Goal: Task Accomplishment & Management: Complete application form

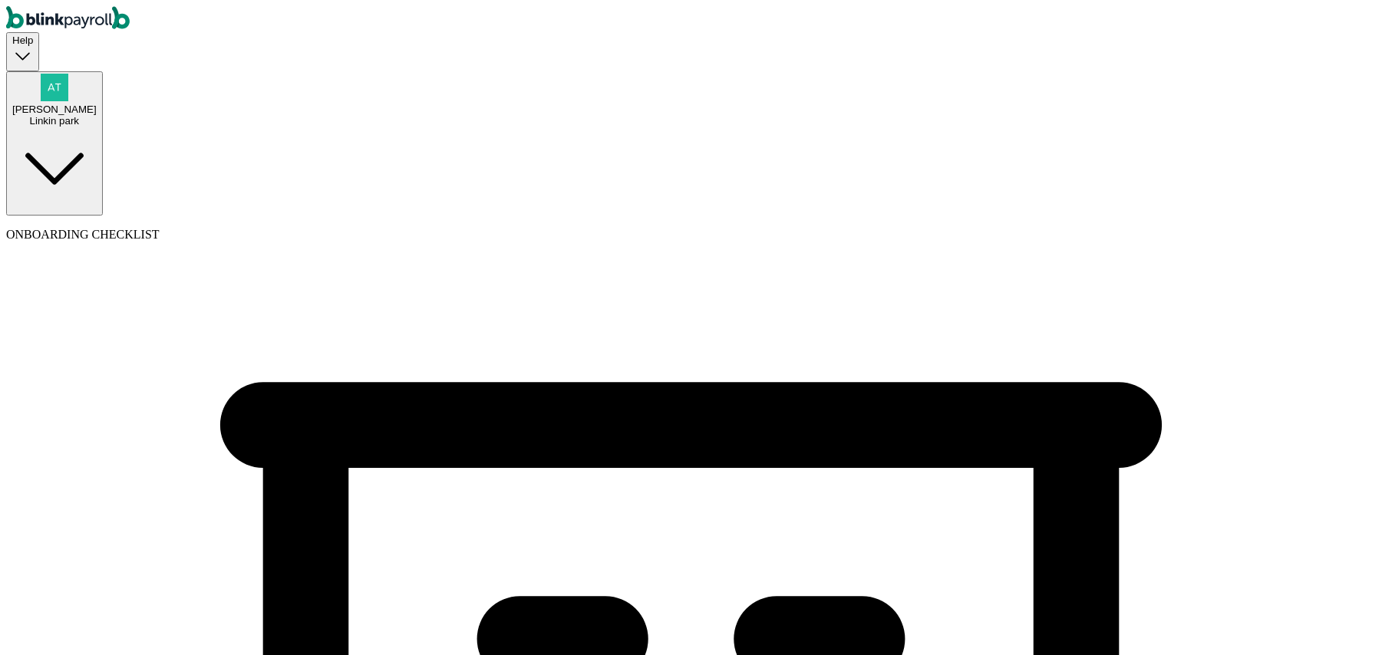
select select "Sole proprietorship"
select select "Auto or Machine Sales"
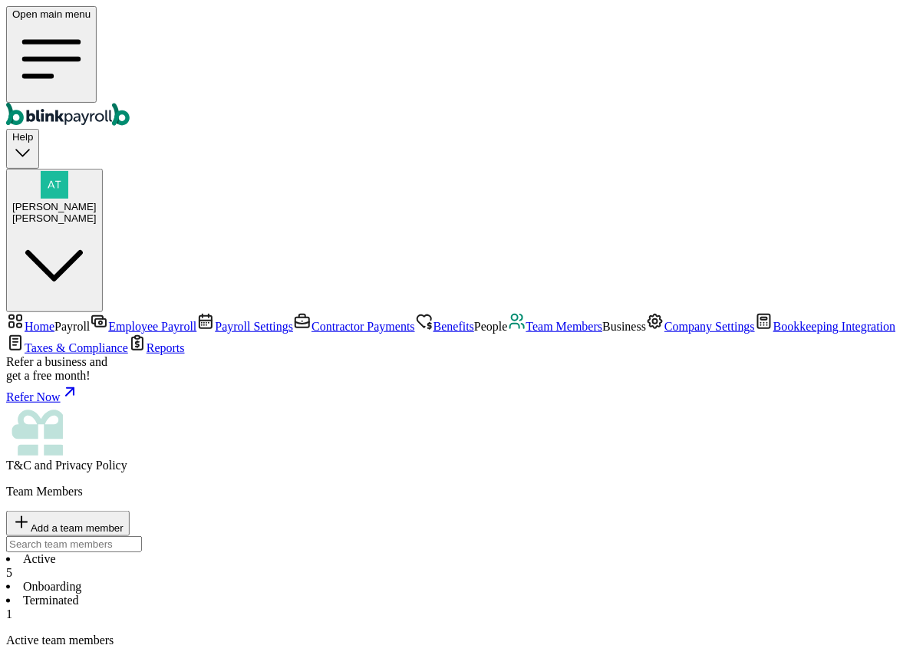
click at [124, 522] on span "Add a team member" at bounding box center [77, 528] width 93 height 12
select select "employee"
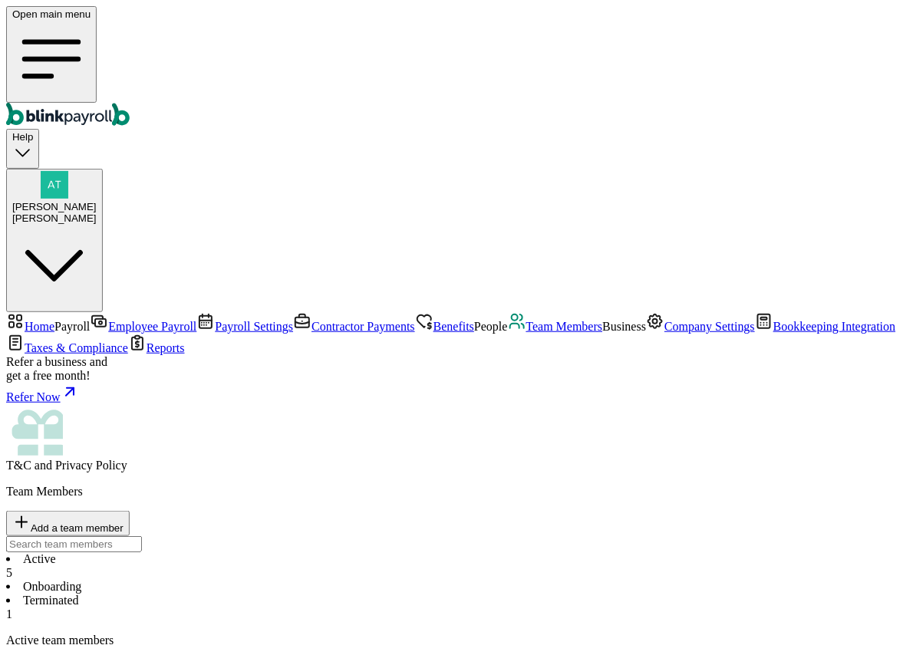
type input "[PERSON_NAME]"
type input "test"
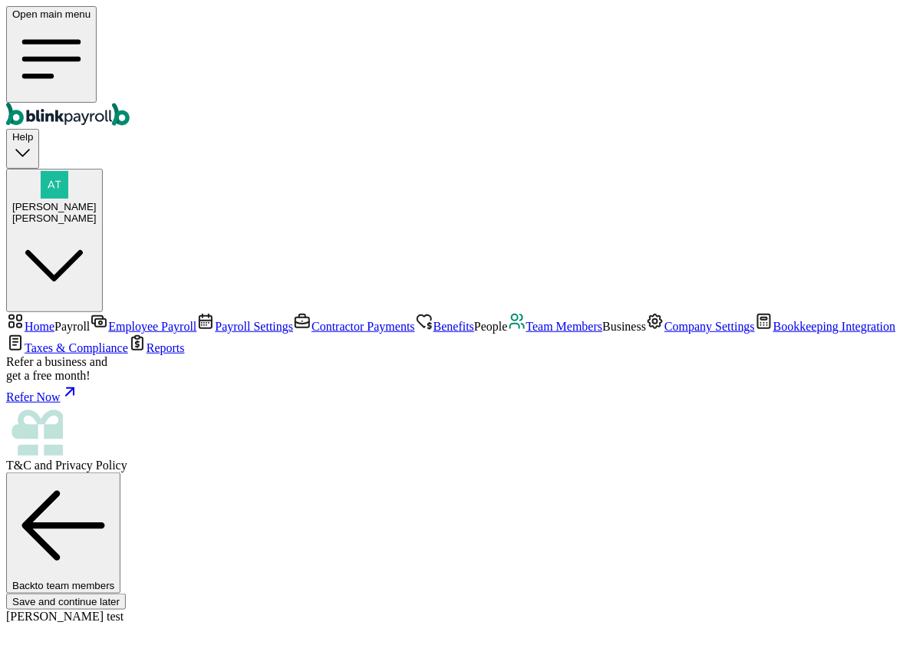
type input "[PERSON_NAME]"
type input "test"
type input "[EMAIL_ADDRESS][DOMAIN_NAME]"
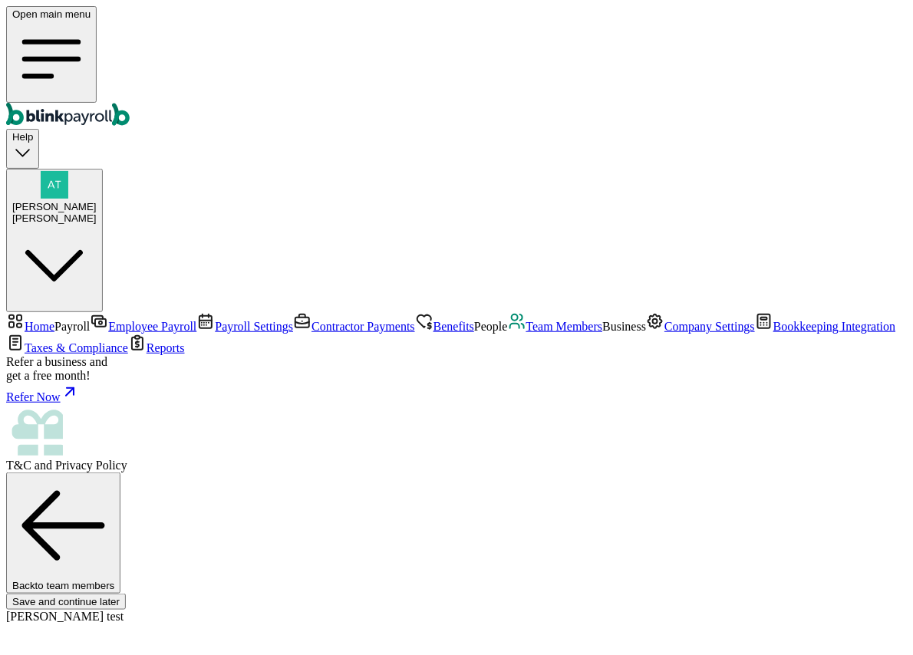
type input "ba"
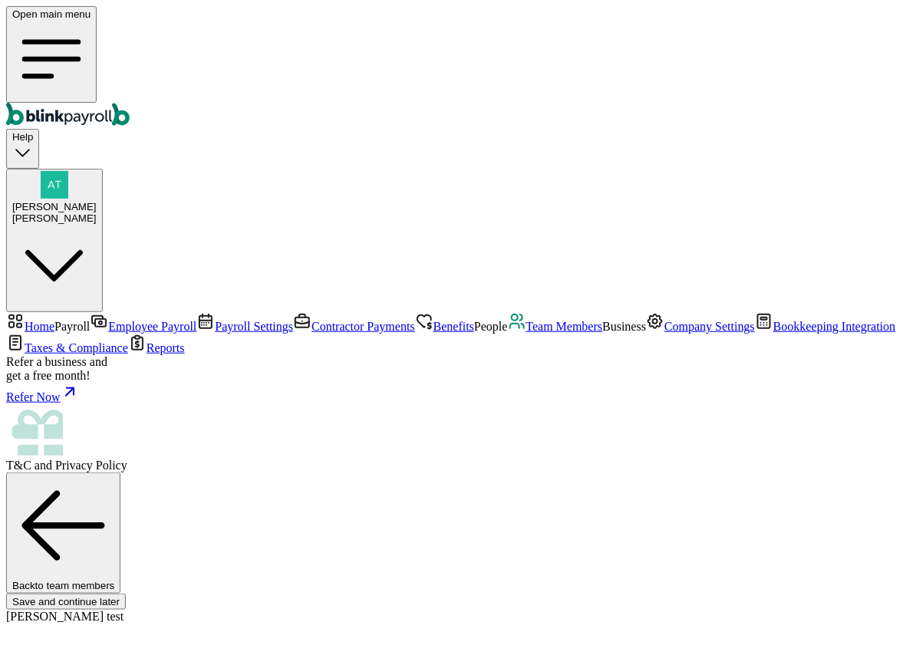
type input "[DATE]"
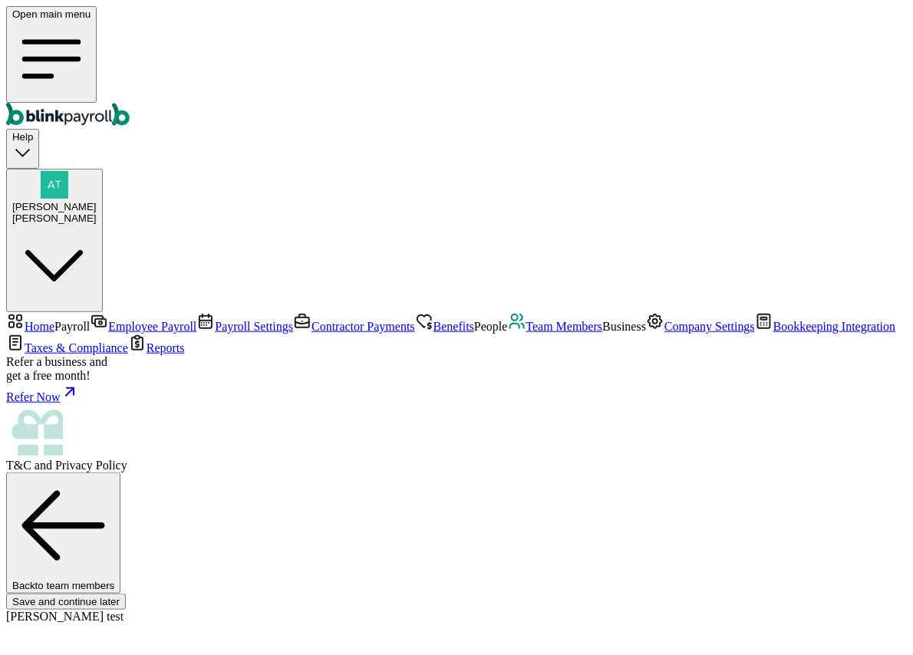
drag, startPoint x: 305, startPoint y: 391, endPoint x: 301, endPoint y: 401, distance: 10.3
select select "11 [US_STATE] a and M Univ"
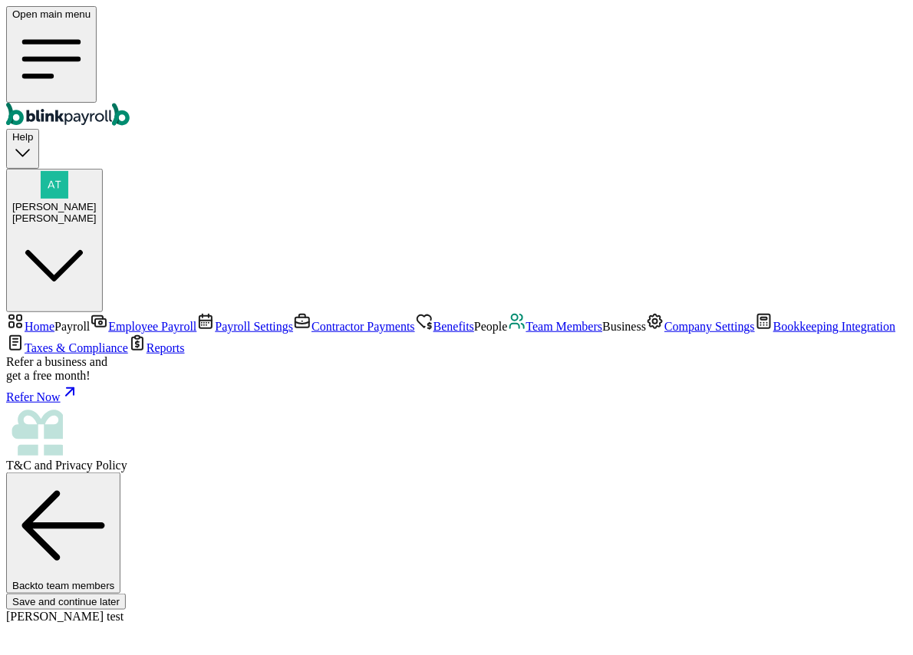
scroll to position [307, 0]
radio input "true"
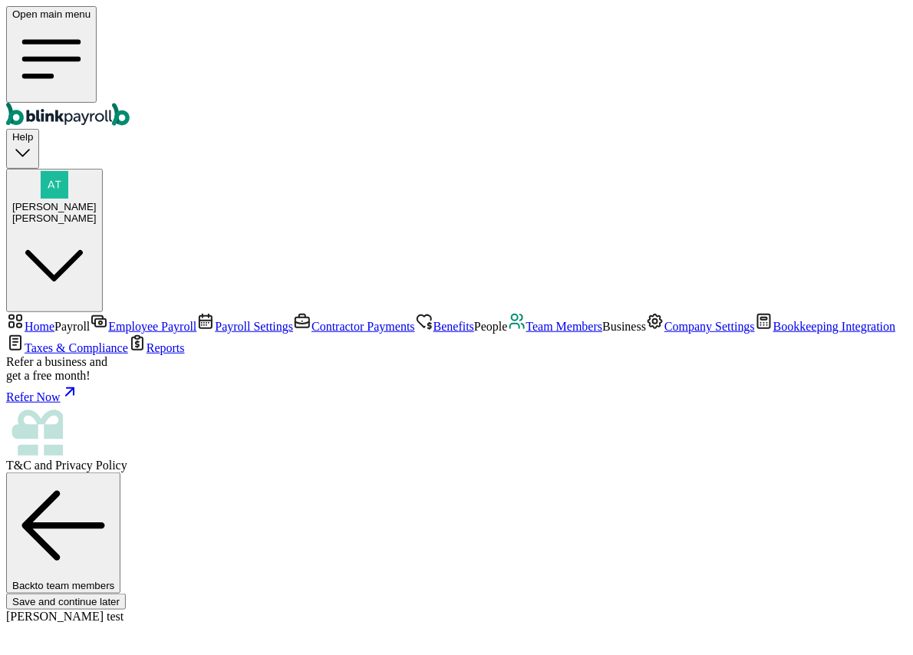
type input "3"
type input "4.50"
type input "322"
type input "483.00"
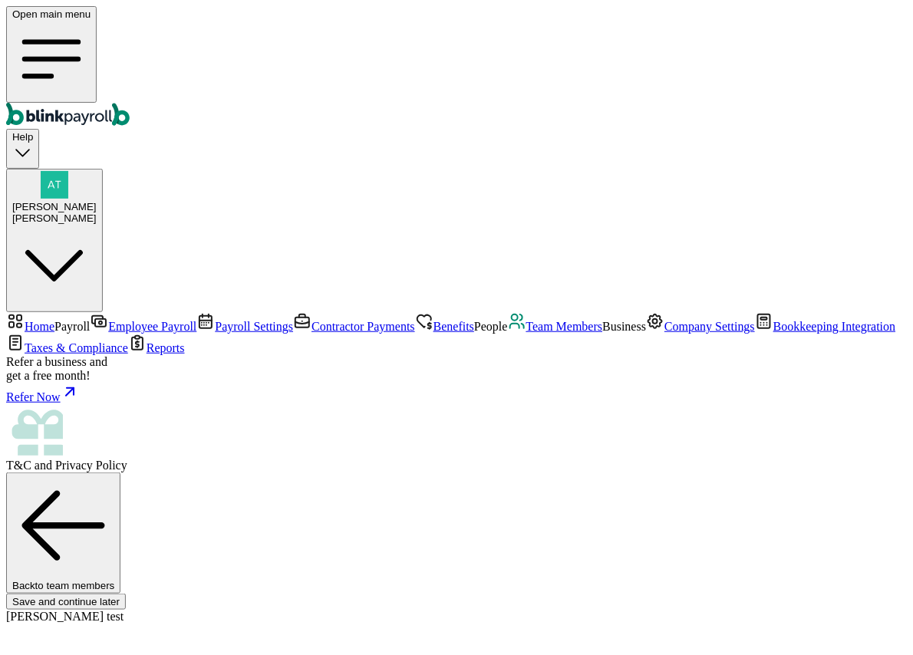
type input "2"
type input "3.00"
type input "22"
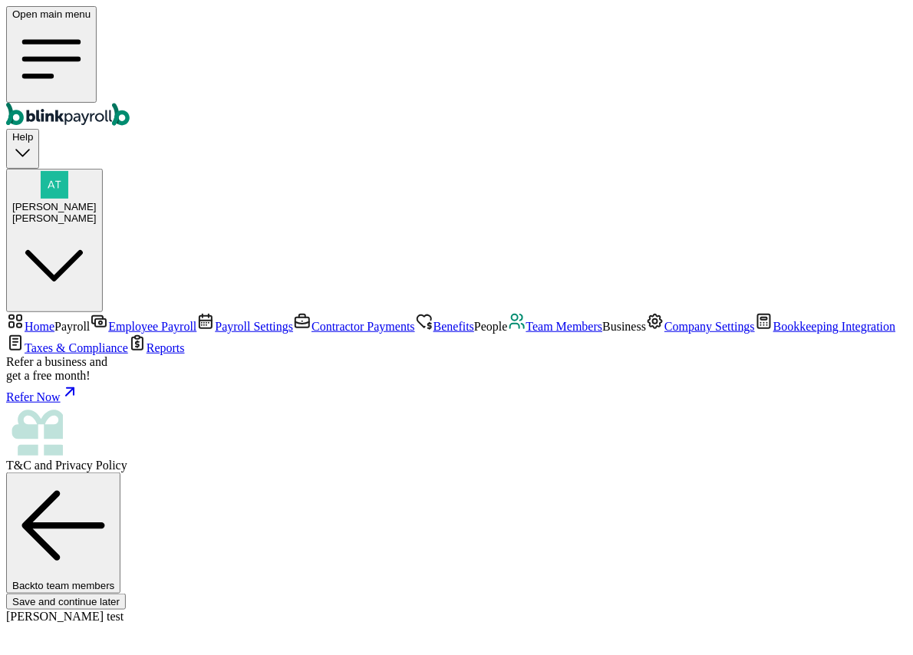
type input "33.00"
type input "22"
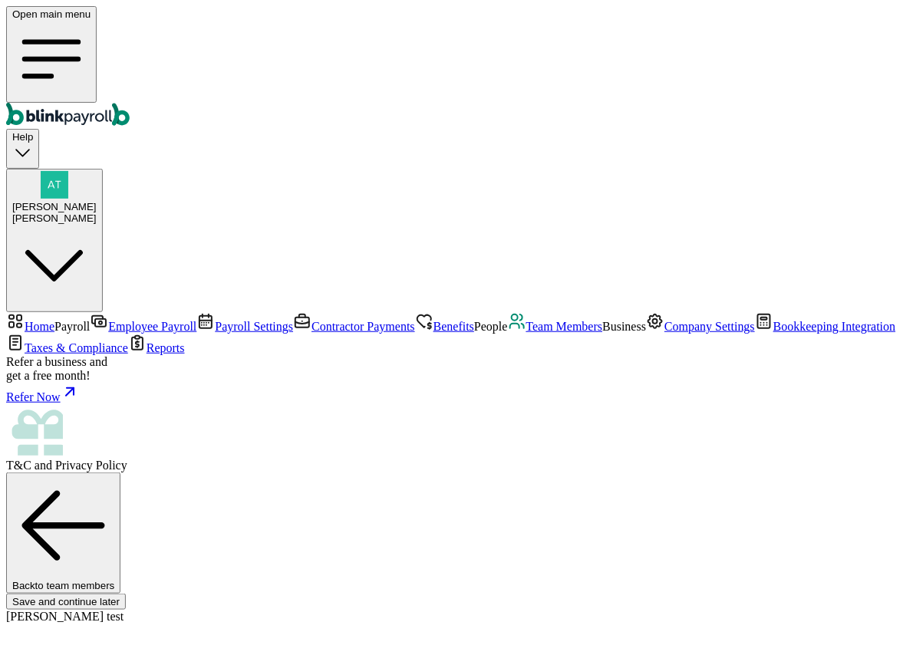
radio input "true"
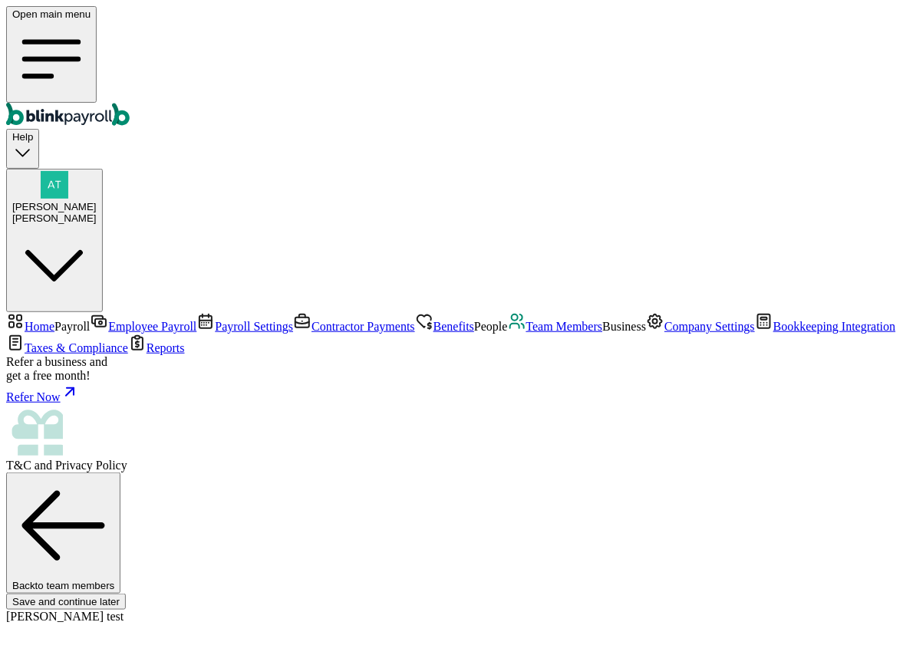
scroll to position [102, 0]
